Goal: Find specific page/section: Find specific page/section

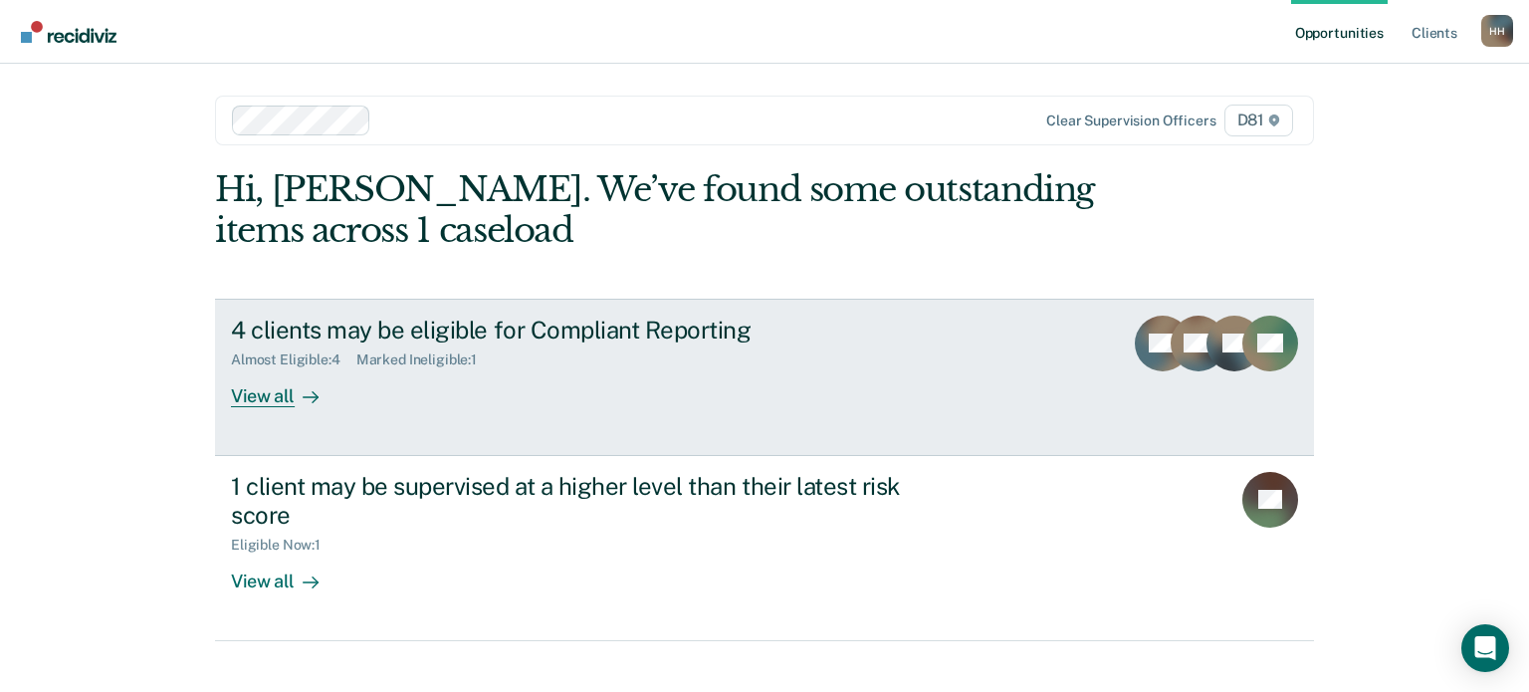
click at [354, 387] on div "4 clients may be eligible for Compliant Reporting Almost Eligible : 4 Marked In…" at bounding box center [604, 362] width 747 height 92
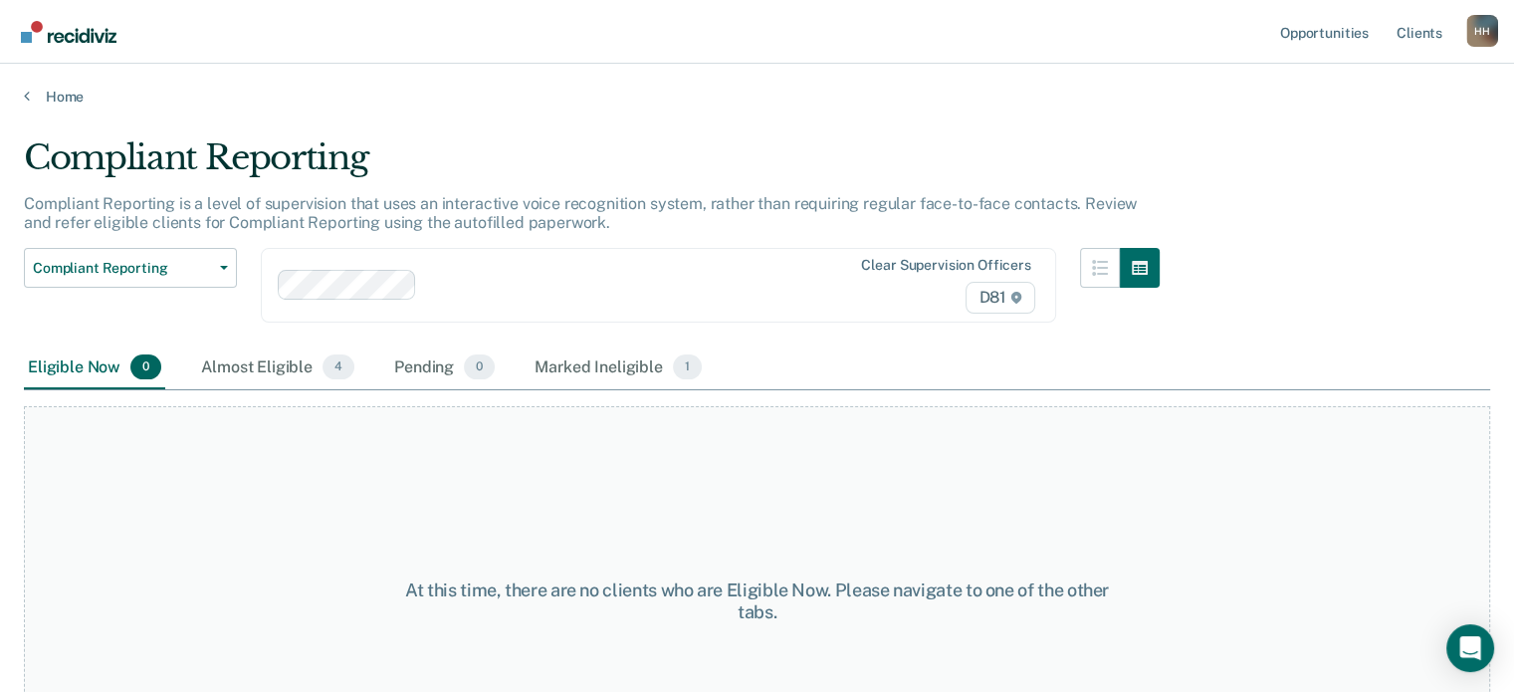
scroll to position [102, 0]
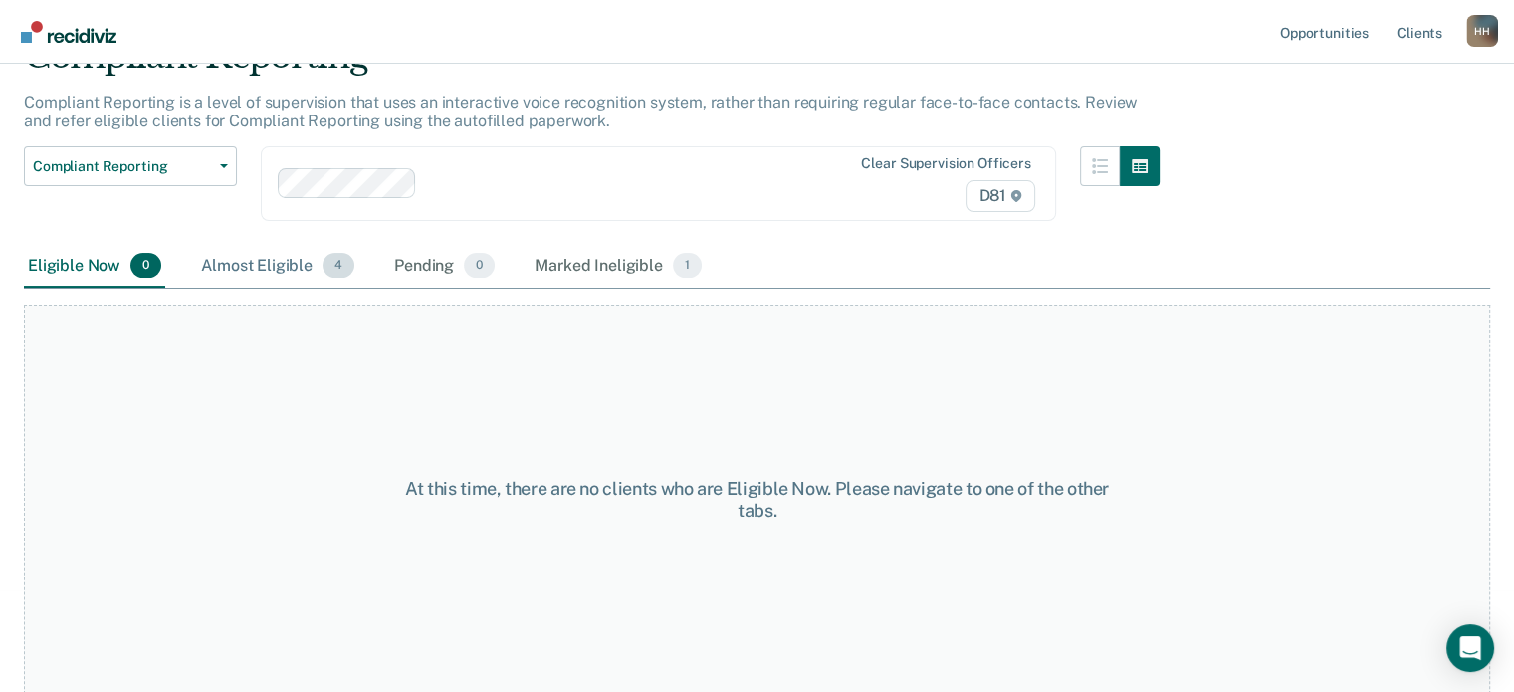
click at [306, 254] on div "Almost Eligible 4" at bounding box center [277, 267] width 161 height 44
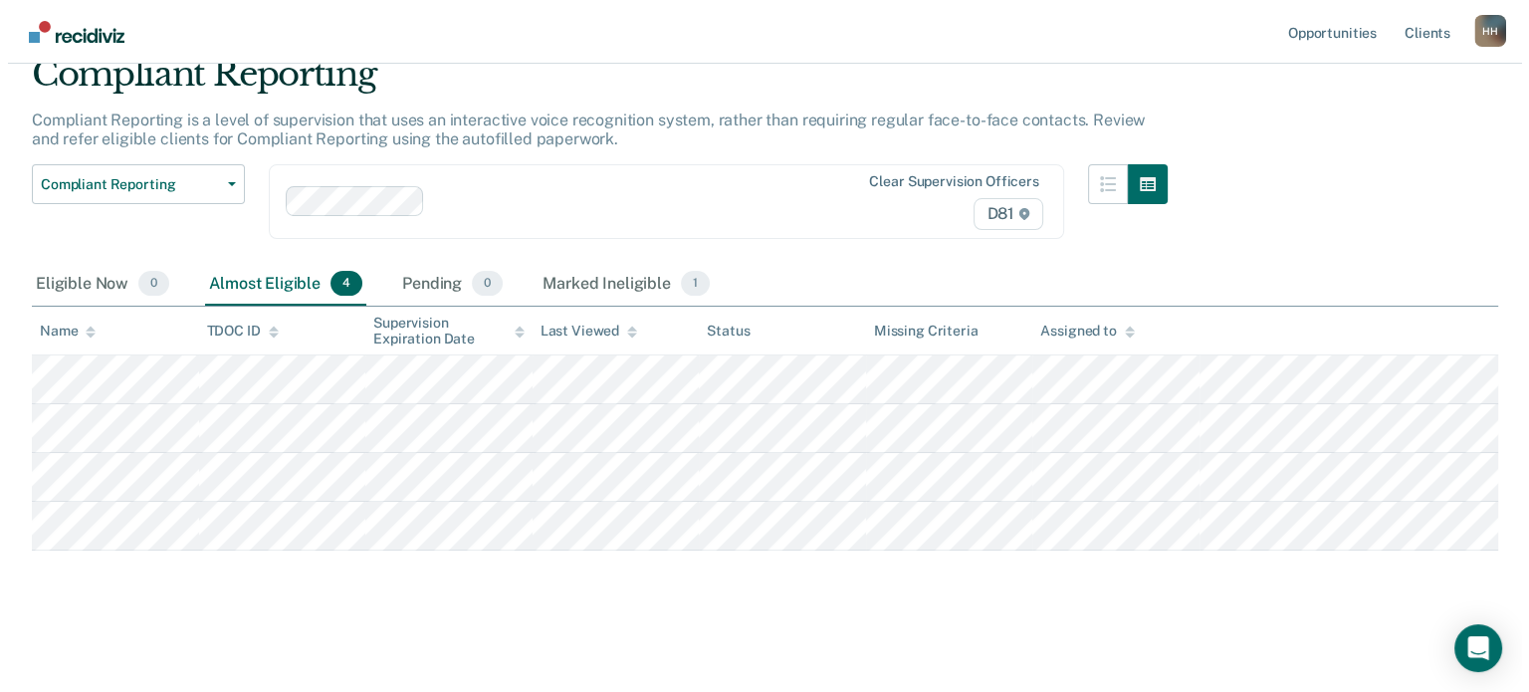
scroll to position [0, 0]
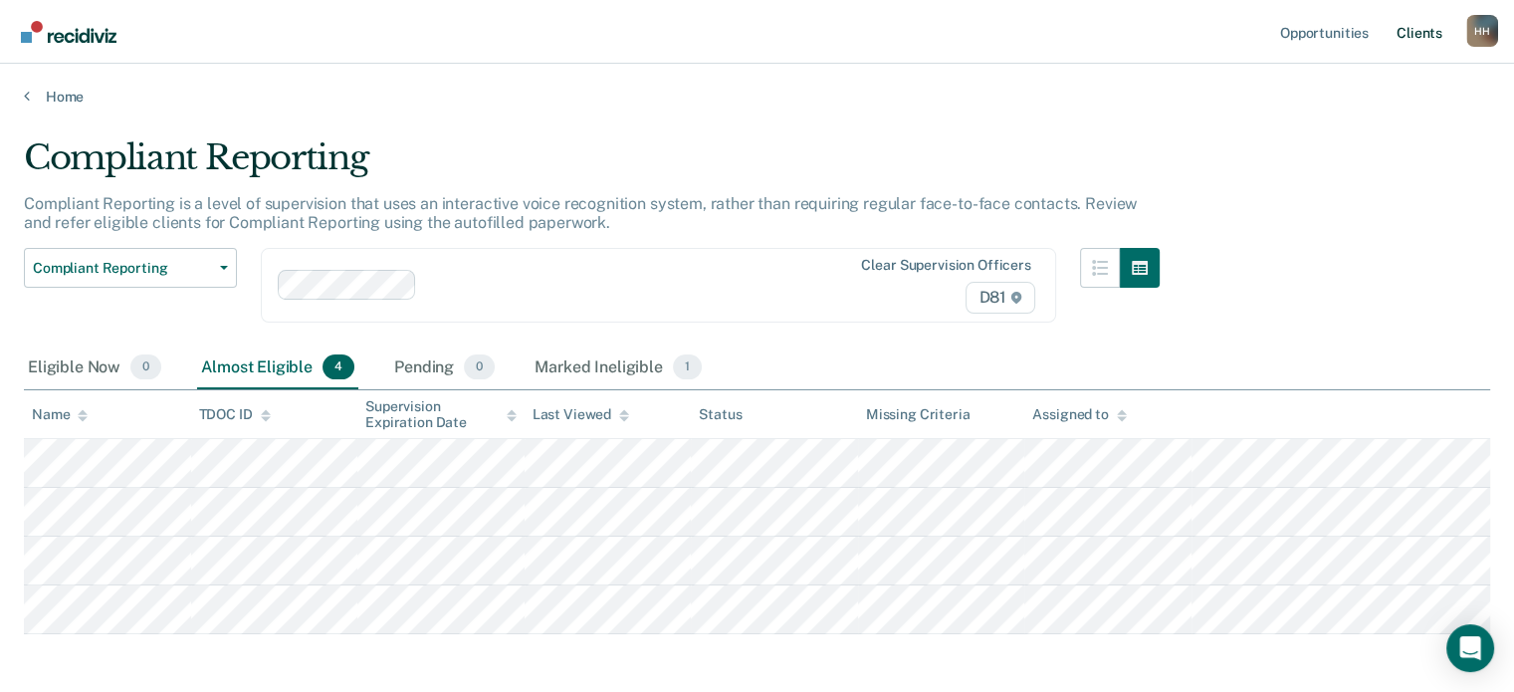
click at [1433, 27] on link "Client s" at bounding box center [1420, 32] width 54 height 64
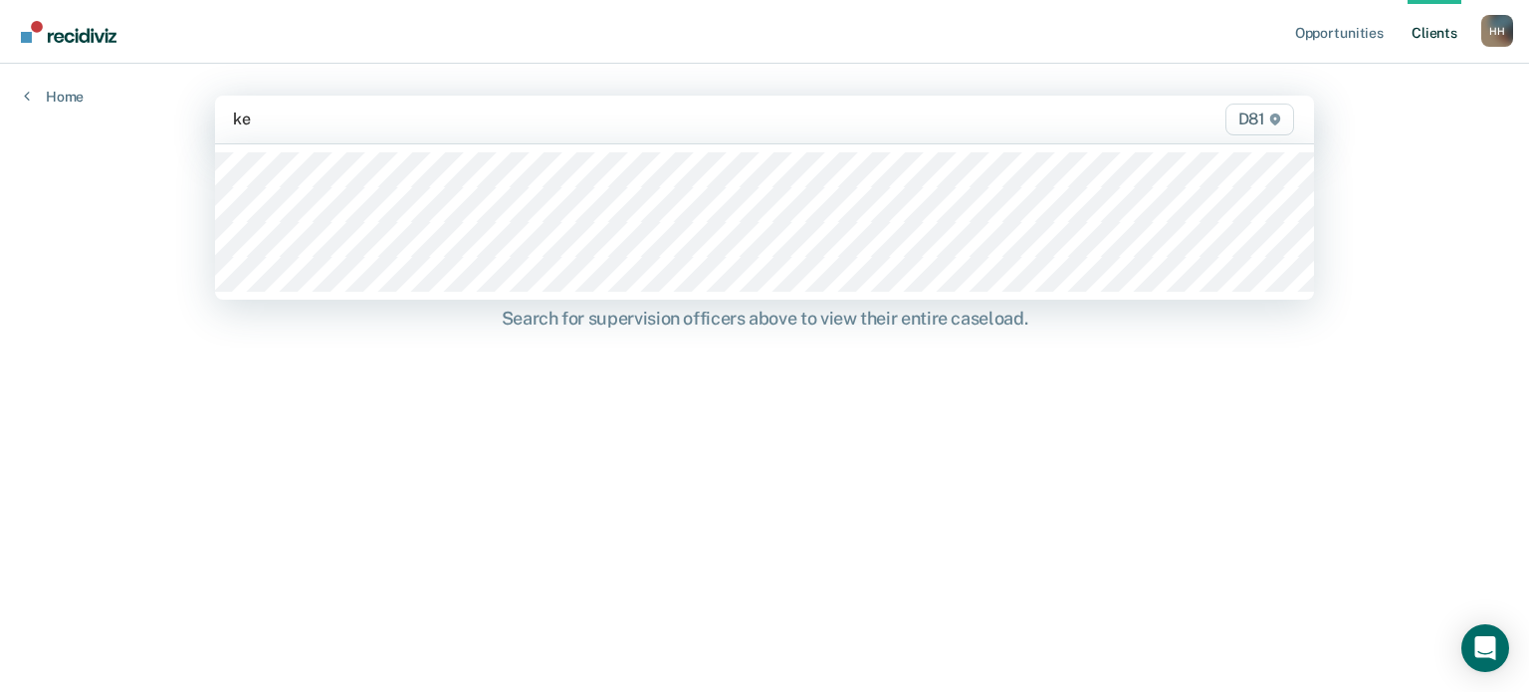
type input "kel"
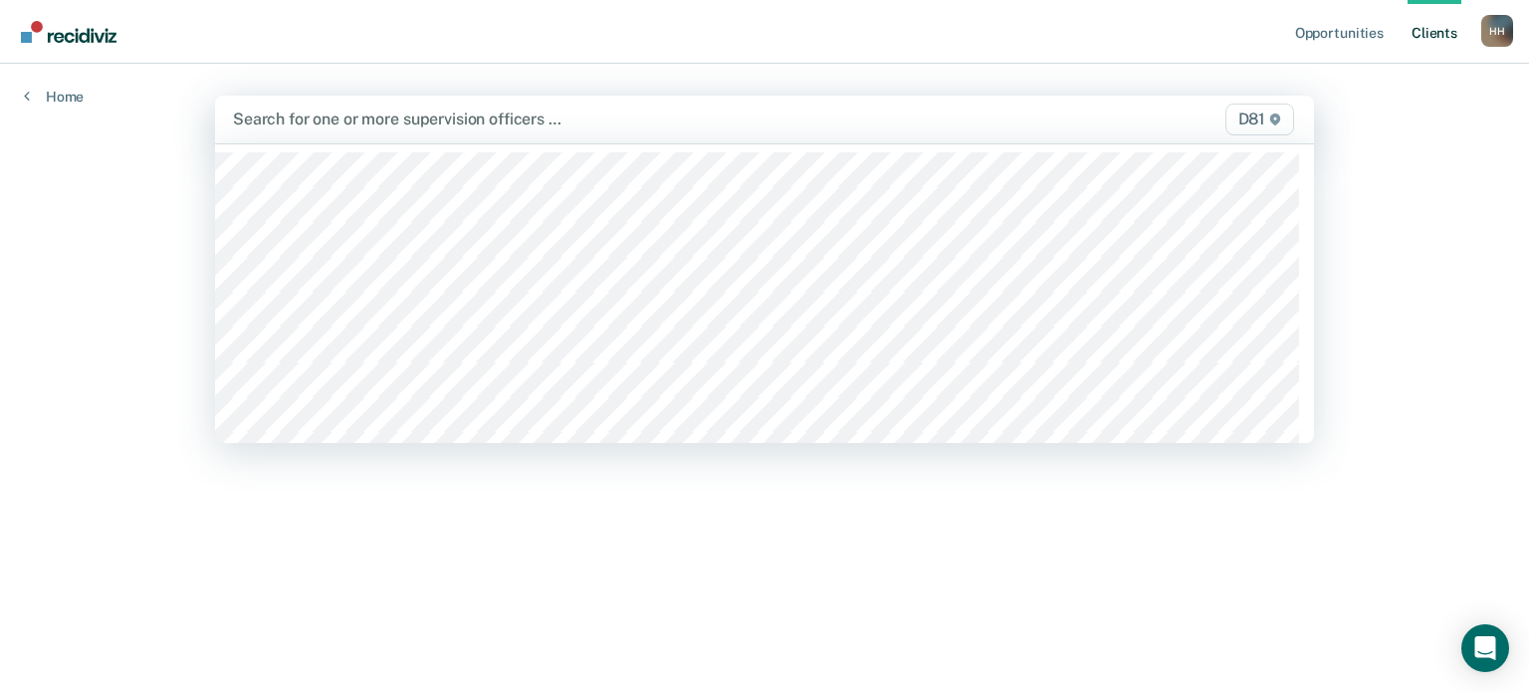
click at [350, 115] on div at bounding box center [604, 119] width 743 height 23
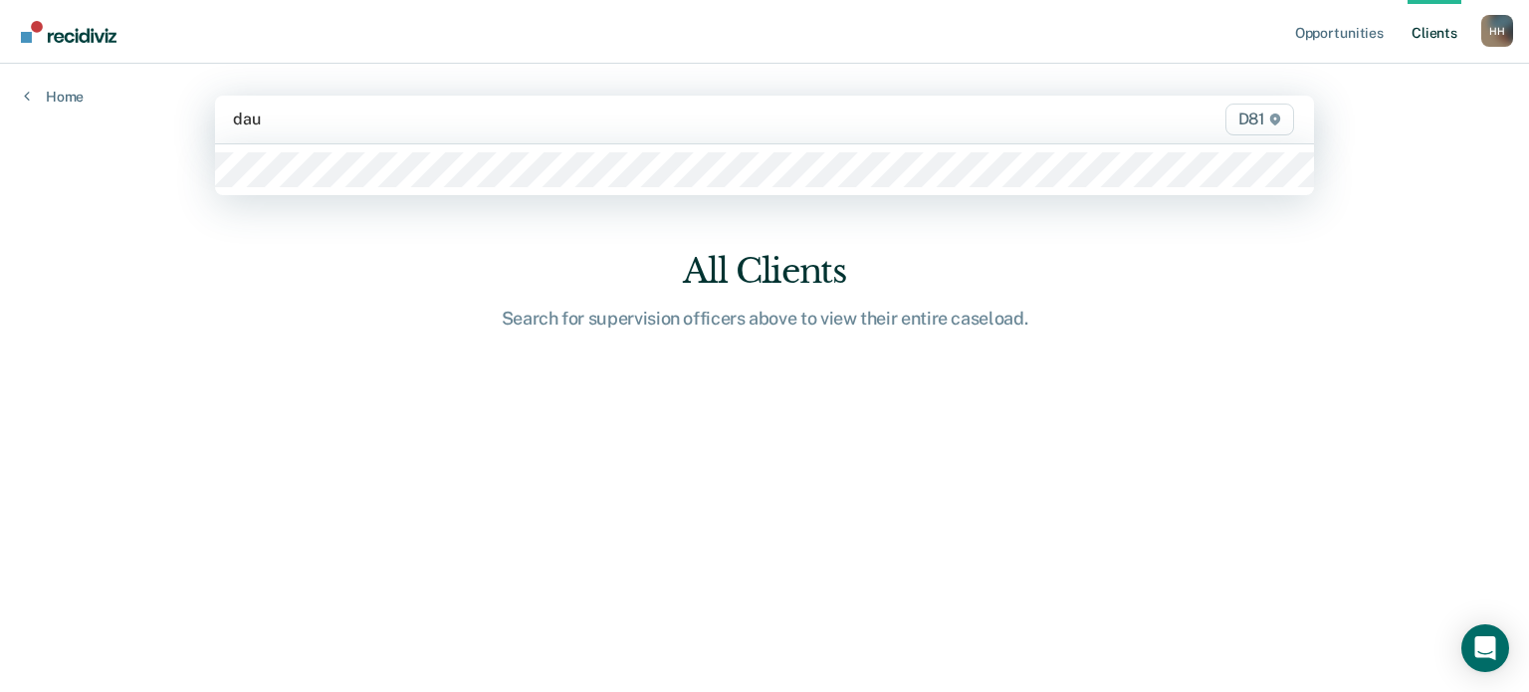
type input "daug"
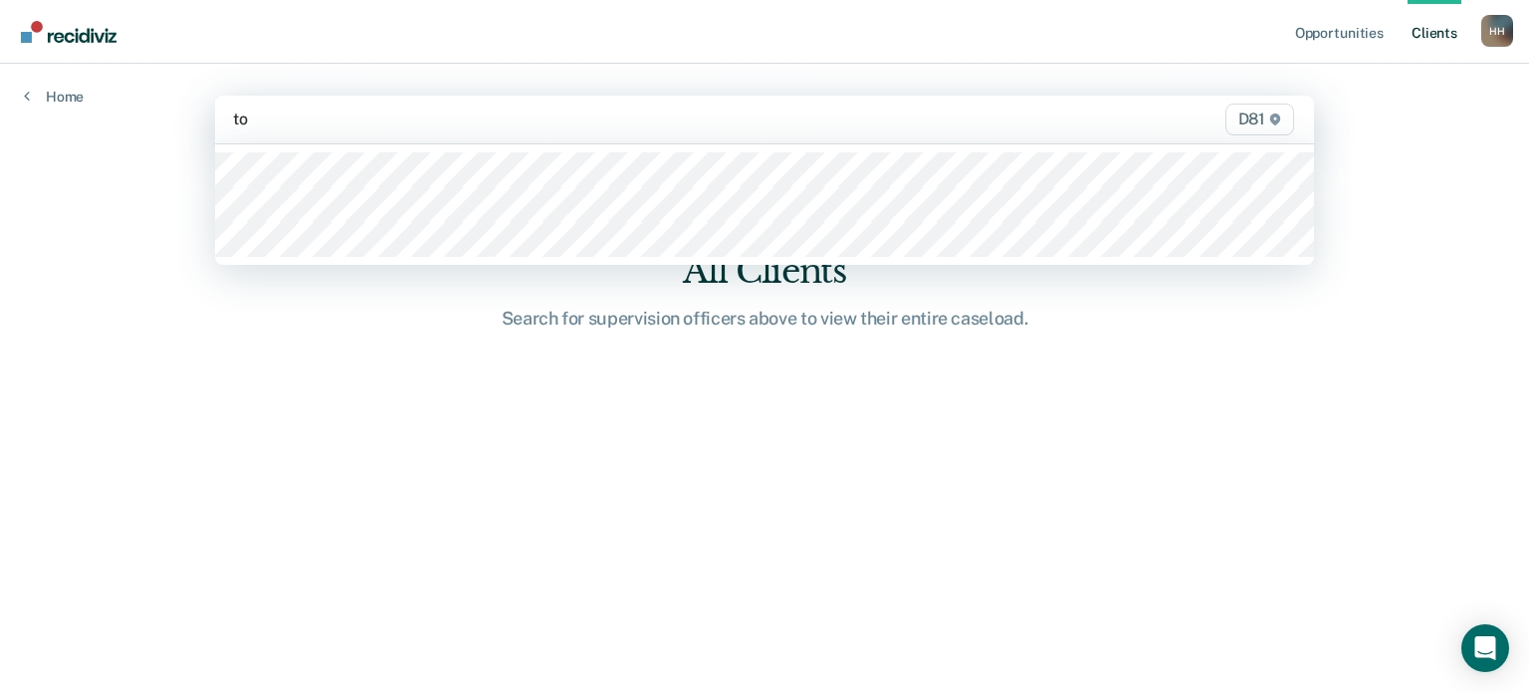
type input "ton"
